Goal: Obtain resource: Download file/media

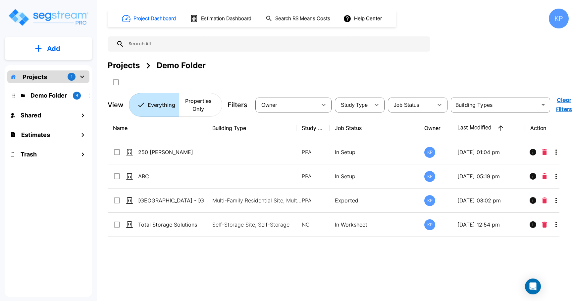
click at [66, 74] on div "Projects 1" at bounding box center [48, 77] width 82 height 13
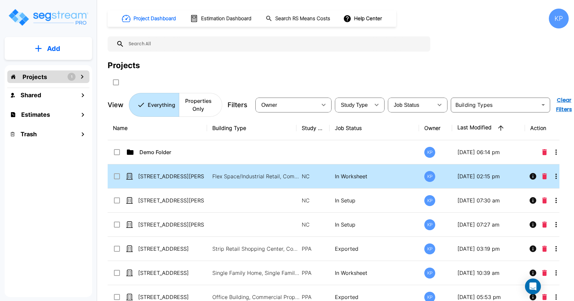
scroll to position [7, 0]
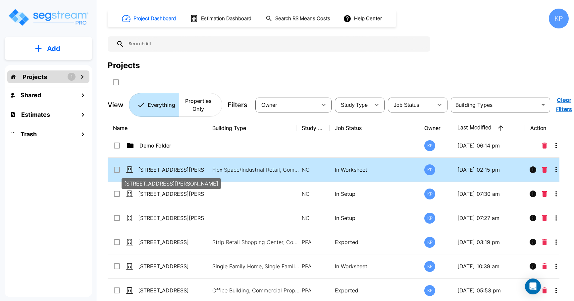
click at [181, 169] on p "[STREET_ADDRESS][PERSON_NAME]" at bounding box center [171, 170] width 66 height 8
checkbox input "false"
click at [181, 169] on p "[STREET_ADDRESS][PERSON_NAME]" at bounding box center [171, 170] width 66 height 8
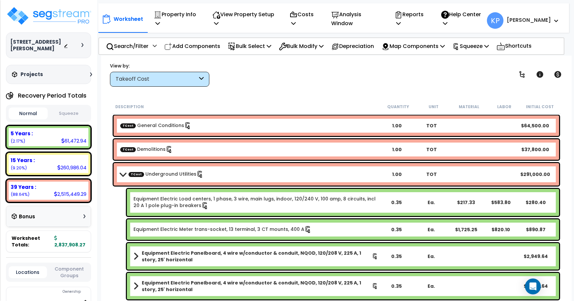
click at [69, 111] on button "Squeeze" at bounding box center [68, 114] width 39 height 12
click at [426, 23] on p "Reports" at bounding box center [410, 19] width 32 height 18
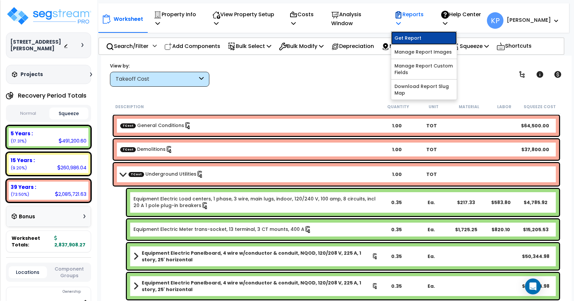
click at [426, 41] on link "Get Report" at bounding box center [424, 37] width 66 height 13
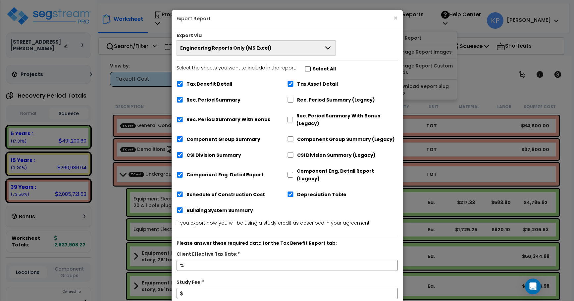
click at [306, 68] on input "Select the sheets you want to include in the report: Select All" at bounding box center [307, 69] width 7 height 6
checkbox input "true"
click at [197, 260] on input "Client Effective Tax Rate:*" at bounding box center [286, 265] width 221 height 11
type input "28"
click at [185, 288] on input "Study Fee:*" at bounding box center [286, 293] width 221 height 11
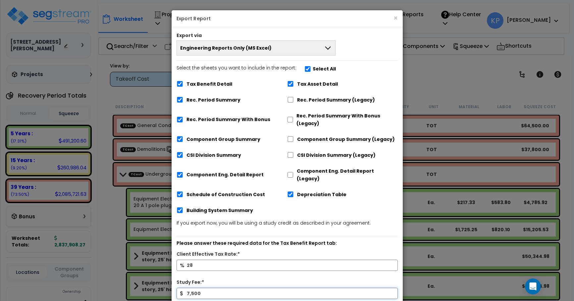
type input "7,500"
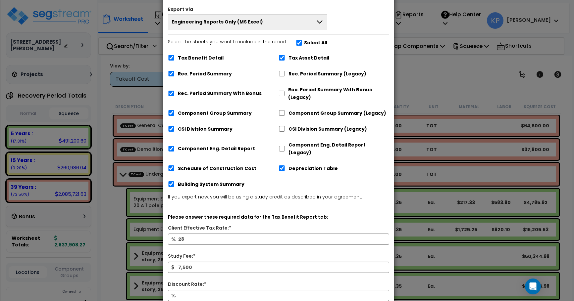
drag, startPoint x: 343, startPoint y: 20, endPoint x: 334, endPoint y: -7, distance: 27.5
click at [334, 0] on html "We are Building your Property. So please grab a coffee and let us do the heavy …" at bounding box center [287, 150] width 574 height 301
click at [185, 290] on input "Discount Rate:*" at bounding box center [278, 295] width 221 height 11
type input "8"
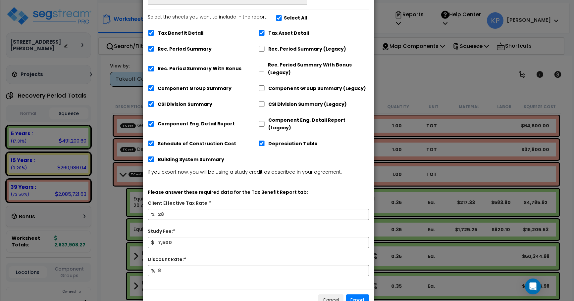
drag, startPoint x: 337, startPoint y: 10, endPoint x: 316, endPoint y: -15, distance: 32.2
click at [316, 0] on html "We are Building your Property. So please grab a coffee and let us do the heavy …" at bounding box center [287, 150] width 574 height 301
click at [358, 295] on button "Export" at bounding box center [357, 300] width 23 height 11
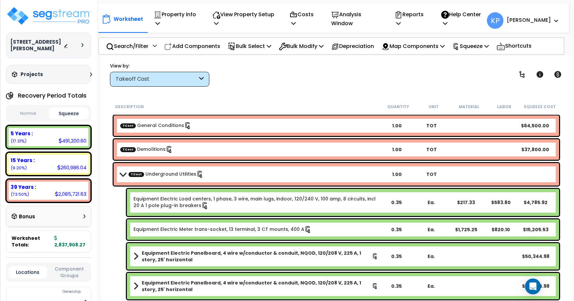
click at [67, 12] on img at bounding box center [49, 16] width 86 height 20
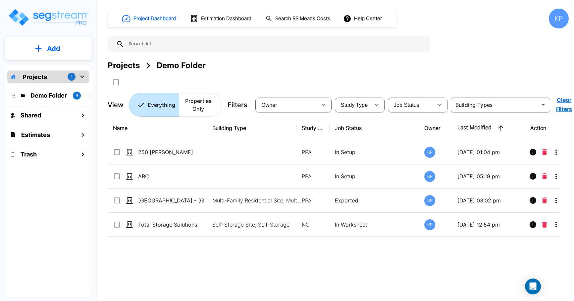
click at [60, 73] on div "Projects 1" at bounding box center [48, 77] width 82 height 13
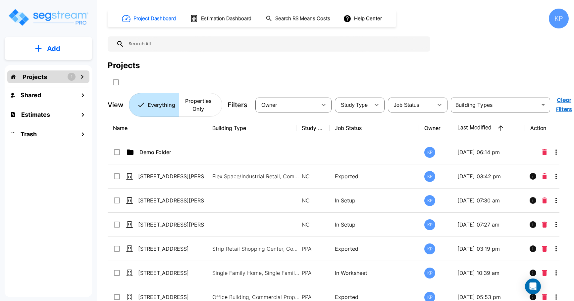
click at [43, 80] on p "Projects" at bounding box center [35, 77] width 24 height 9
click at [78, 79] on icon "mailbox folders" at bounding box center [82, 77] width 8 height 8
click at [61, 79] on div "Projects 1" at bounding box center [48, 77] width 82 height 13
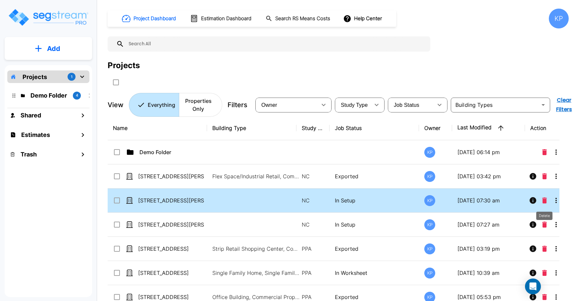
click at [543, 198] on icon "Delete" at bounding box center [544, 201] width 5 height 6
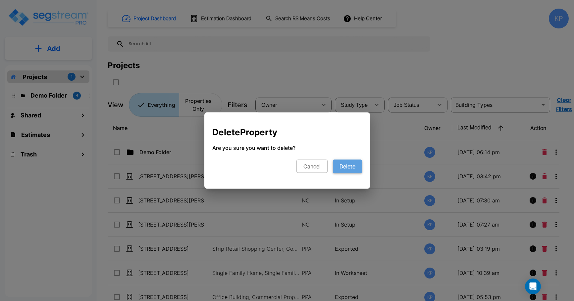
click at [350, 165] on button "Delete" at bounding box center [347, 166] width 29 height 13
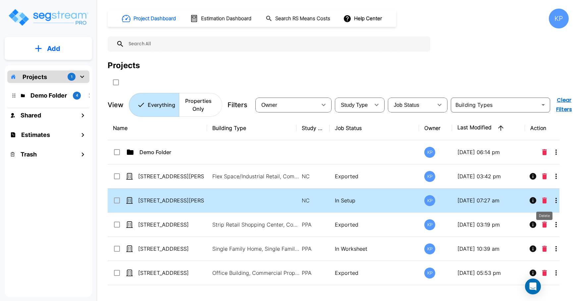
click at [545, 200] on icon "Delete" at bounding box center [544, 201] width 5 height 6
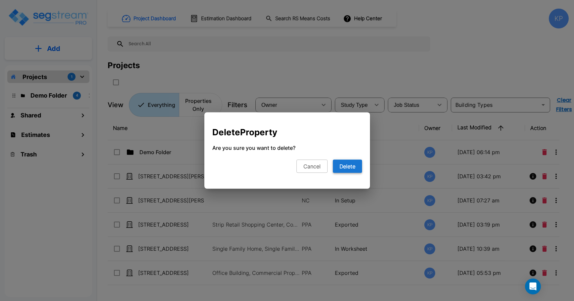
click at [348, 170] on button "Delete" at bounding box center [347, 166] width 29 height 13
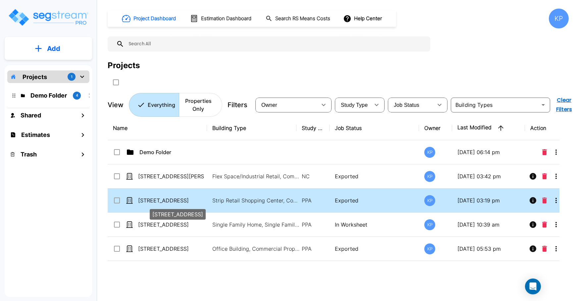
click at [157, 201] on p "[STREET_ADDRESS]" at bounding box center [171, 201] width 66 height 8
click at [150, 200] on p "[STREET_ADDRESS]" at bounding box center [171, 201] width 66 height 8
checkbox input "false"
click at [150, 200] on p "[STREET_ADDRESS]" at bounding box center [171, 201] width 66 height 8
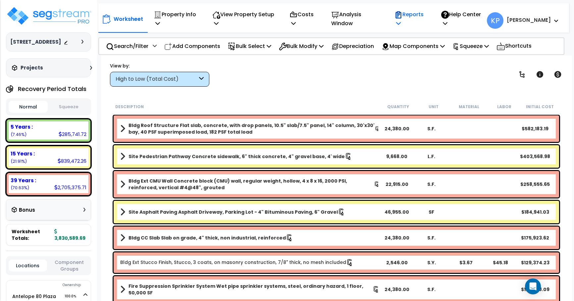
click at [421, 21] on p "Reports" at bounding box center [410, 19] width 32 height 18
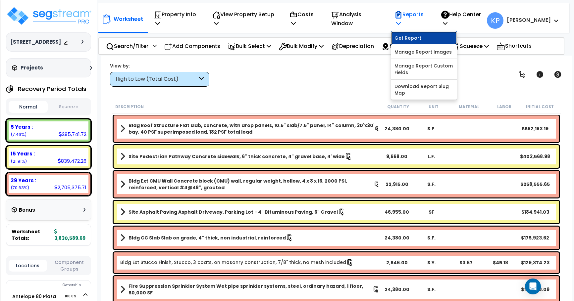
click at [422, 36] on link "Get Report" at bounding box center [424, 37] width 66 height 13
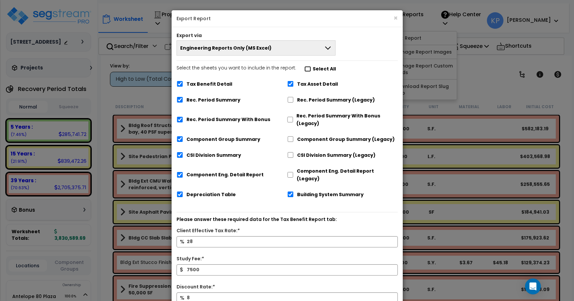
click at [304, 70] on input "Select the sheets you want to include in the report: Select All" at bounding box center [307, 69] width 7 height 6
checkbox input "true"
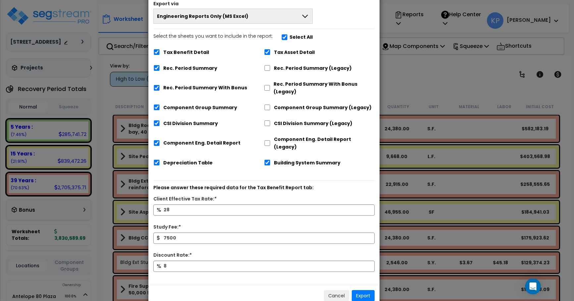
drag, startPoint x: 336, startPoint y: 18, endPoint x: 313, endPoint y: -14, distance: 39.3
click at [313, 0] on html "We are Building your Property. So please grab a coffee and let us do the heavy …" at bounding box center [287, 150] width 574 height 301
click at [358, 290] on button "Export" at bounding box center [363, 295] width 23 height 11
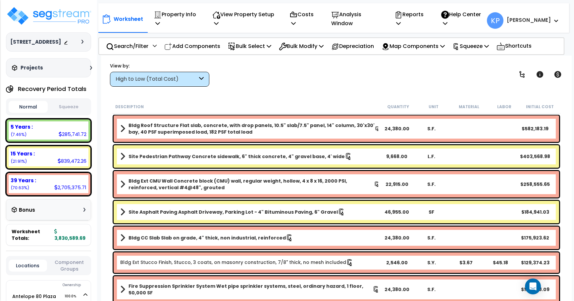
click at [44, 16] on img at bounding box center [49, 16] width 86 height 20
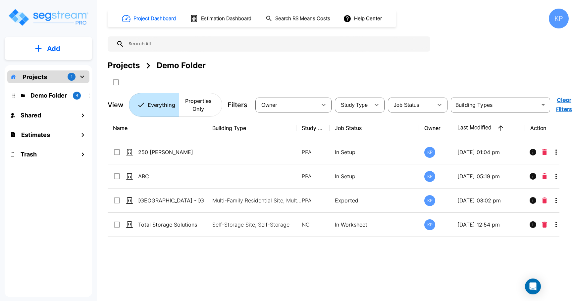
click at [78, 77] on div "Projects 1" at bounding box center [48, 77] width 82 height 13
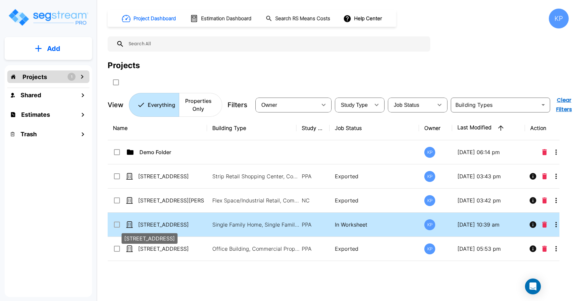
click at [157, 224] on p "[STREET_ADDRESS]" at bounding box center [171, 225] width 66 height 8
checkbox input "false"
click at [157, 224] on p "[STREET_ADDRESS]" at bounding box center [171, 225] width 66 height 8
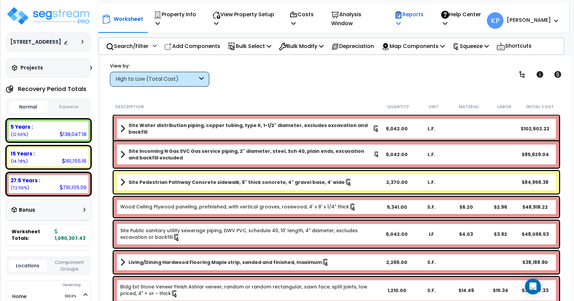
click at [423, 18] on p "Reports" at bounding box center [410, 19] width 32 height 18
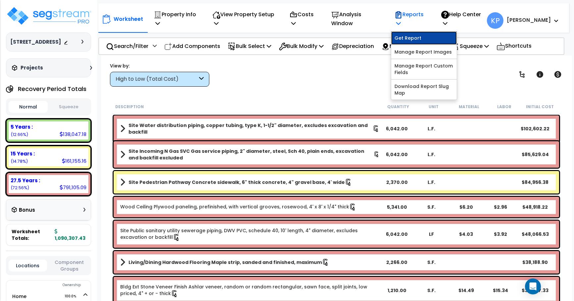
click at [425, 36] on link "Get Report" at bounding box center [424, 37] width 66 height 13
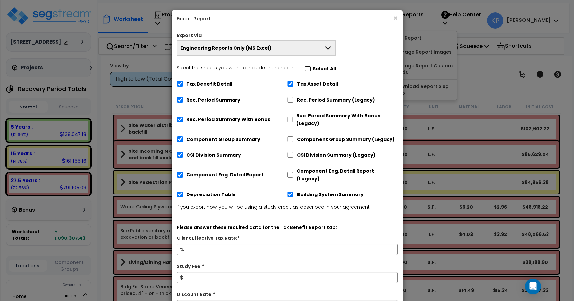
click at [304, 70] on input "Select the sheets you want to include in the report: Select All" at bounding box center [307, 69] width 7 height 6
checkbox input "true"
click at [199, 244] on input "Client Effective Tax Rate:*" at bounding box center [286, 249] width 221 height 11
type input "28"
click at [189, 272] on input "Study Fee:*" at bounding box center [286, 277] width 221 height 11
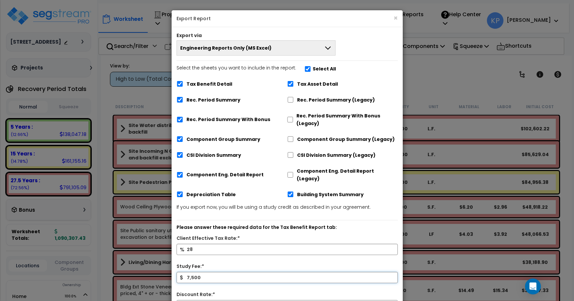
type input "7,500"
click at [188, 300] on input "Discount Rate:*" at bounding box center [286, 305] width 221 height 11
type input "8"
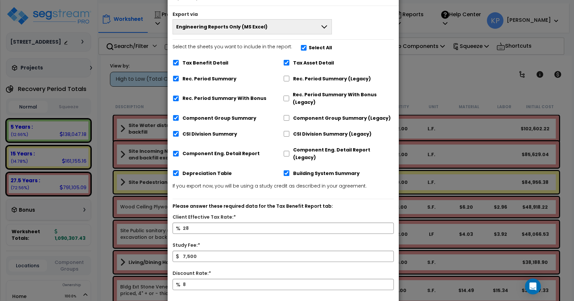
scroll to position [0, 0]
drag, startPoint x: 342, startPoint y: 16, endPoint x: 336, endPoint y: -11, distance: 28.0
click at [336, 0] on html "We are Building your Property. So please grab a coffee and let us do the heavy …" at bounding box center [287, 150] width 574 height 301
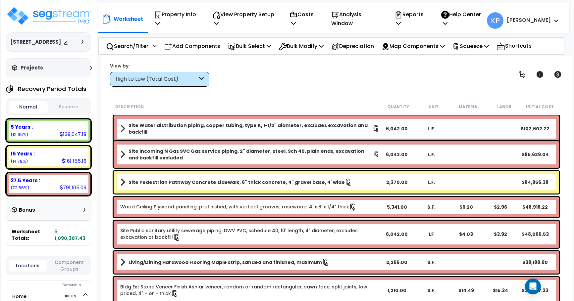
click at [54, 17] on img at bounding box center [49, 16] width 86 height 20
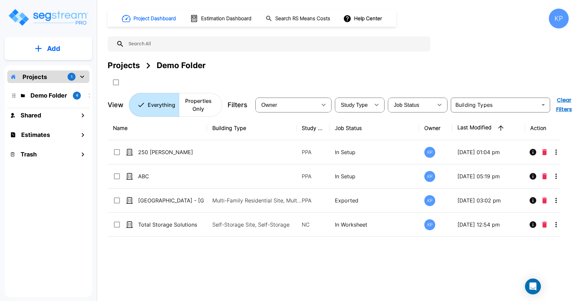
click at [78, 80] on icon "mailbox folders" at bounding box center [82, 77] width 8 height 8
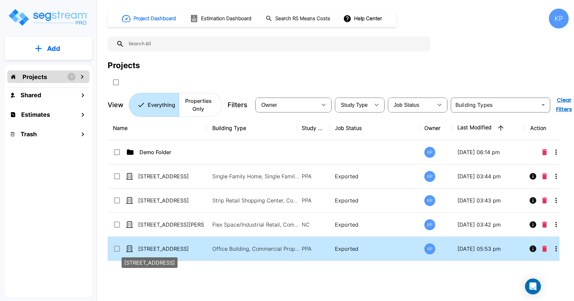
click at [163, 248] on p "[STREET_ADDRESS]" at bounding box center [171, 249] width 66 height 8
click at [162, 248] on p "[STREET_ADDRESS]" at bounding box center [171, 249] width 66 height 8
checkbox input "false"
click at [162, 248] on p "[STREET_ADDRESS]" at bounding box center [171, 249] width 66 height 8
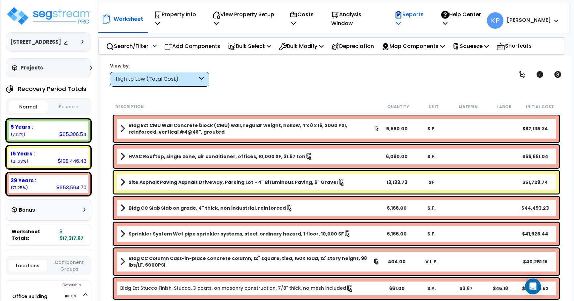
click at [401, 18] on icon at bounding box center [399, 14] width 6 height 7
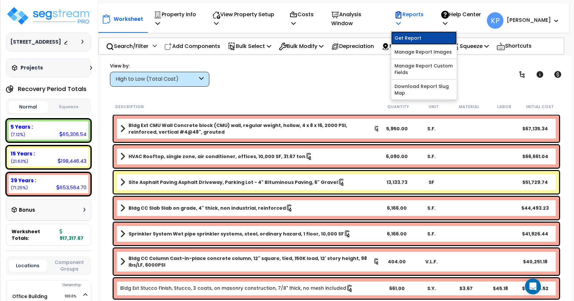
click at [426, 38] on link "Get Report" at bounding box center [424, 37] width 66 height 13
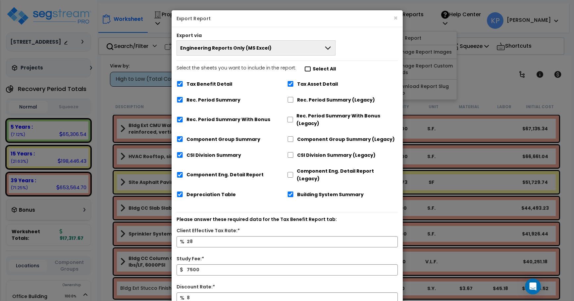
click at [304, 68] on input "Select the sheets you want to include in the report: Select All" at bounding box center [307, 69] width 7 height 6
checkbox input "true"
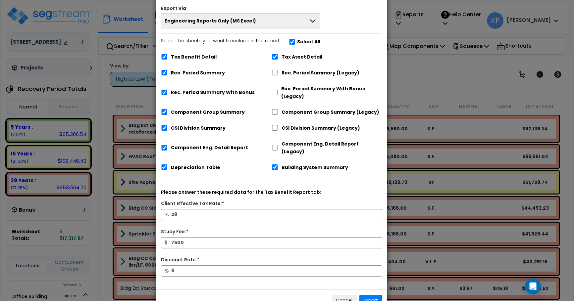
drag, startPoint x: 305, startPoint y: 12, endPoint x: 293, endPoint y: -9, distance: 23.4
click at [293, 0] on html "We are Building your Property. So please grab a coffee and let us do the heavy …" at bounding box center [287, 150] width 574 height 301
click at [363, 295] on button "Export" at bounding box center [370, 300] width 23 height 11
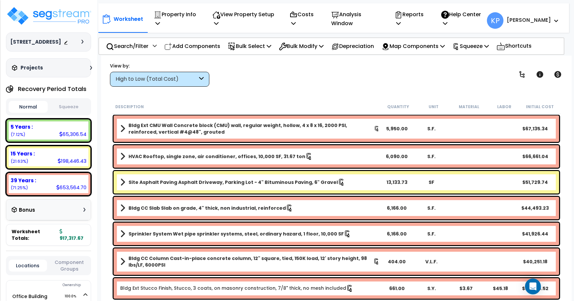
click at [73, 113] on button "Squeeze" at bounding box center [68, 107] width 39 height 12
